Goal: Navigation & Orientation: Find specific page/section

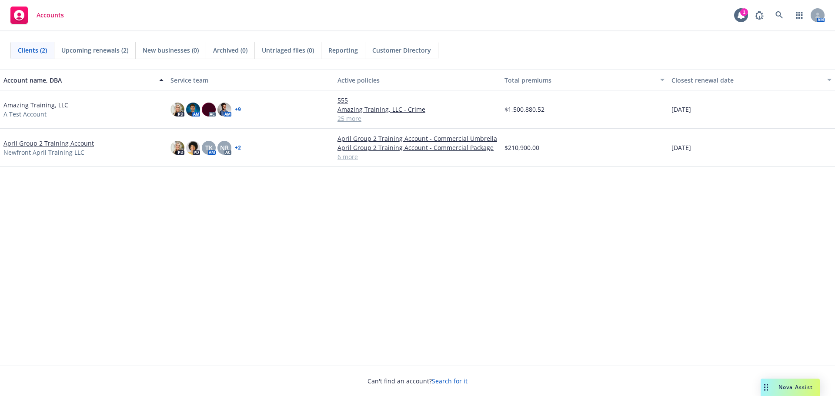
drag, startPoint x: 190, startPoint y: 257, endPoint x: 195, endPoint y: 252, distance: 6.8
click at [193, 255] on div "Account name, DBA Service team Active policies Total premiums Closest renewal d…" at bounding box center [417, 218] width 835 height 296
